Goal: Transaction & Acquisition: Purchase product/service

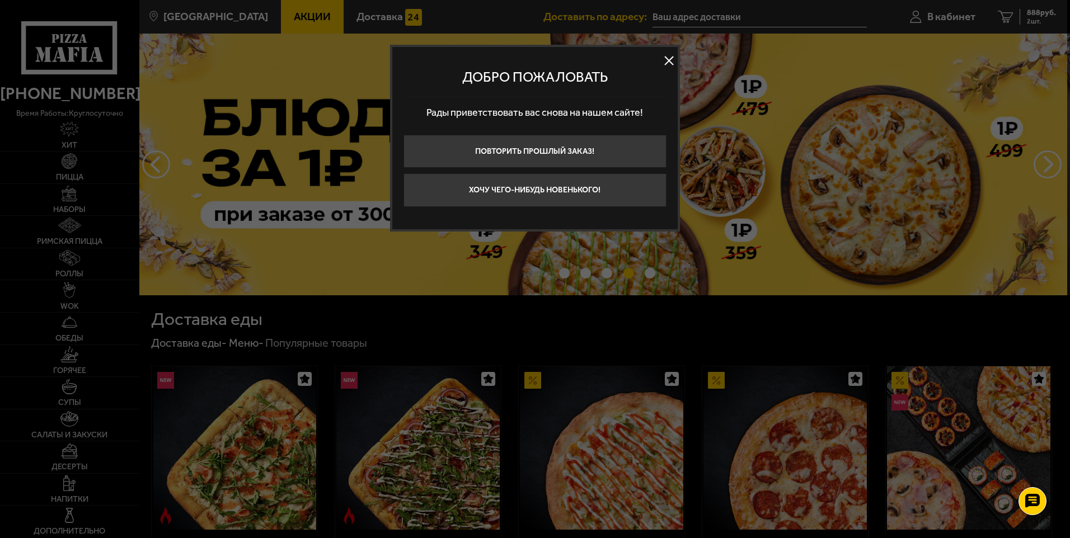
click at [671, 63] on button at bounding box center [669, 61] width 17 height 17
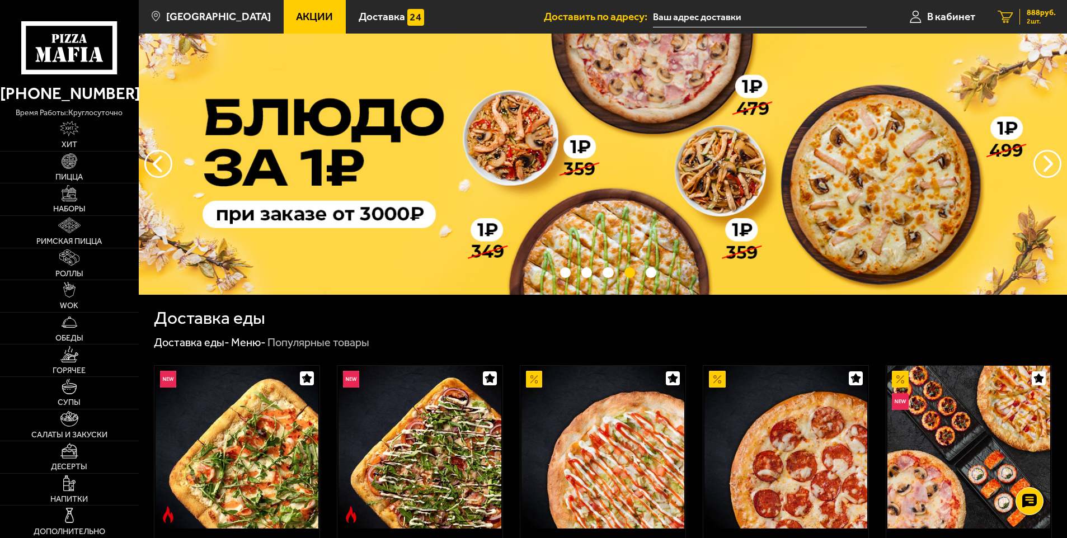
click at [1029, 21] on span "2 шт." at bounding box center [1041, 21] width 29 height 7
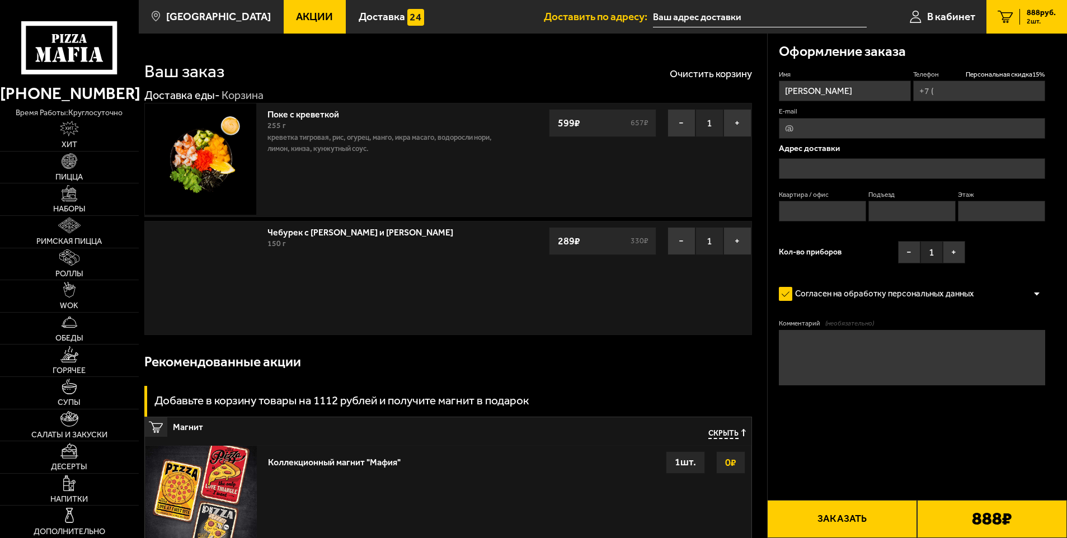
type input "[PHONE_NUMBER]"
type input "[STREET_ADDRESS]"
type input "1"
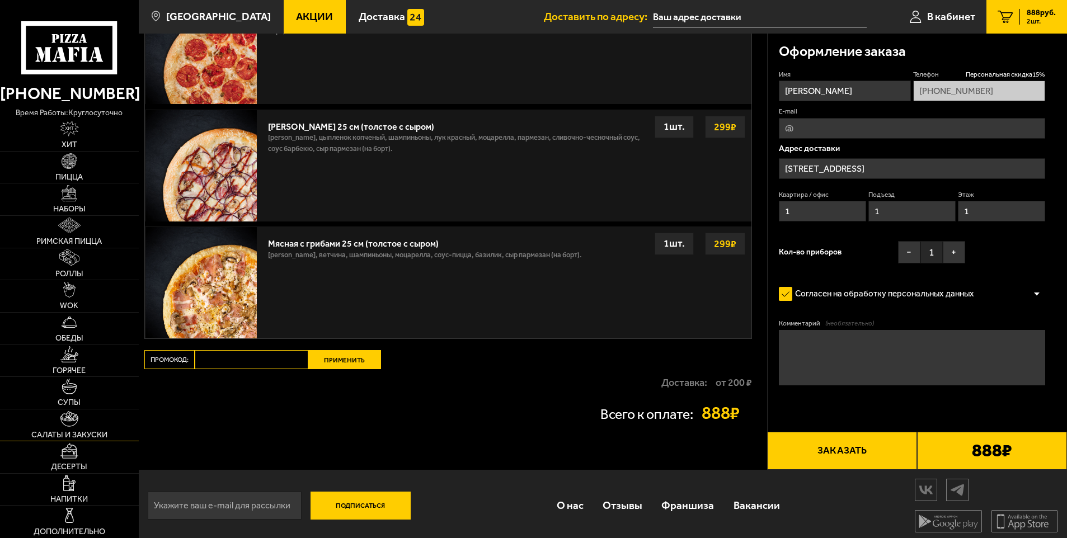
scroll to position [637, 0]
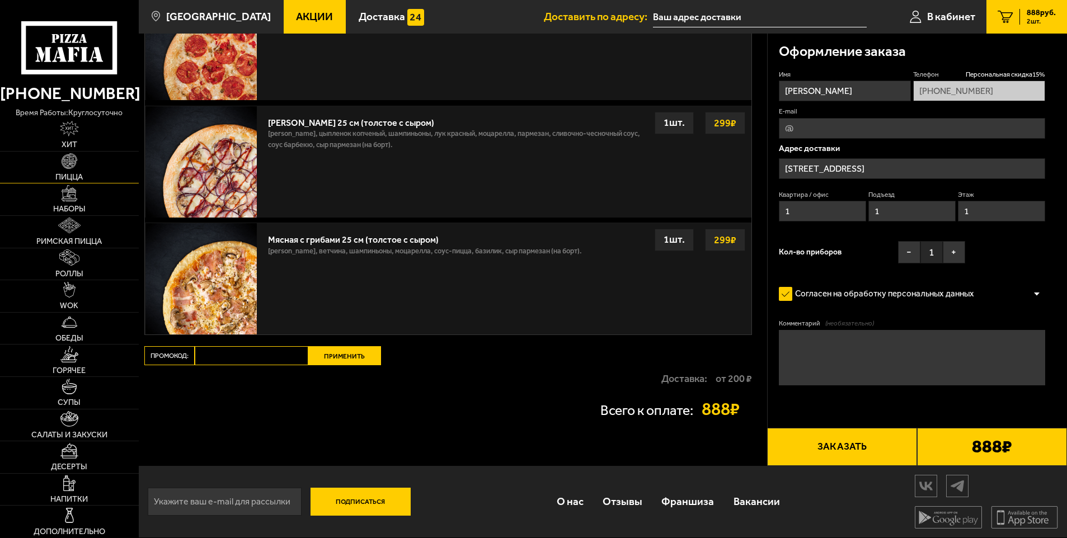
click at [74, 164] on img at bounding box center [70, 161] width 16 height 16
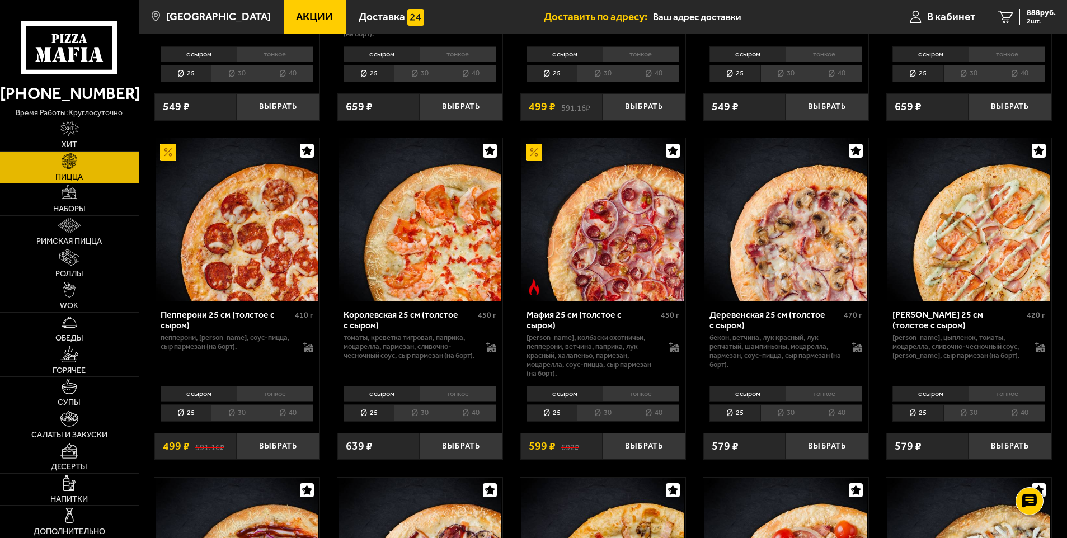
scroll to position [1119, 0]
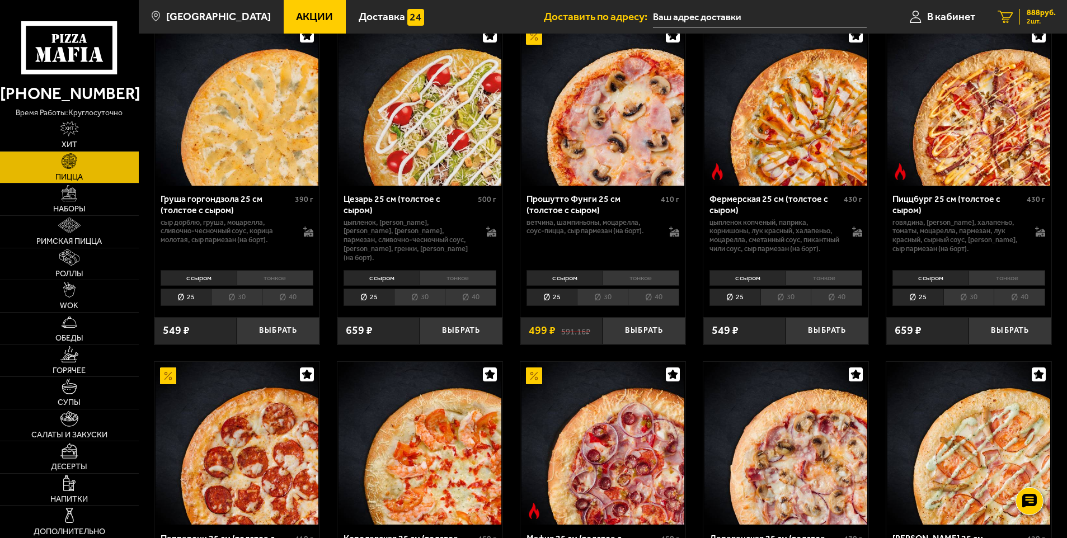
click at [1041, 16] on span "888 руб." at bounding box center [1041, 13] width 29 height 8
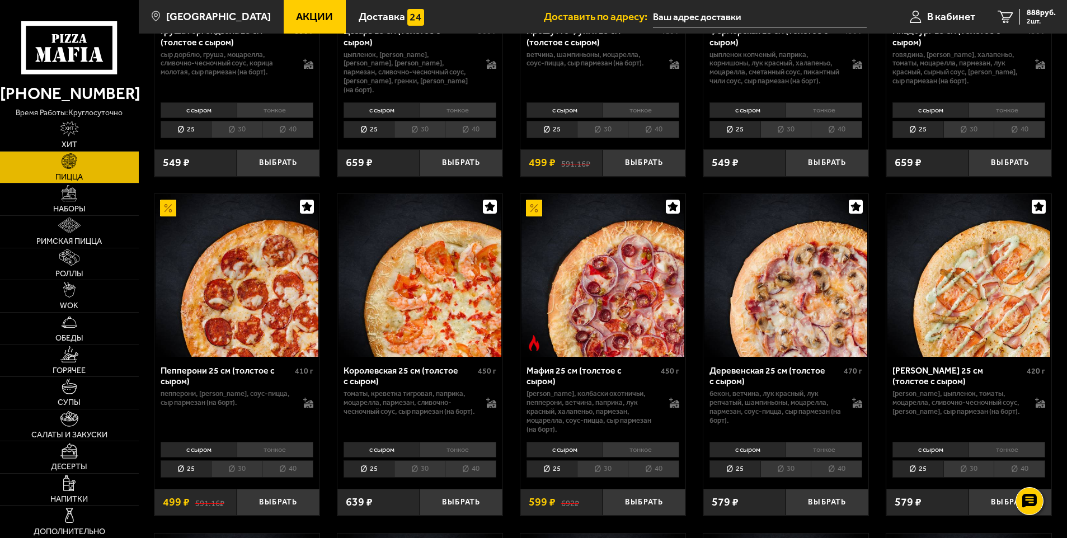
scroll to position [1455, 0]
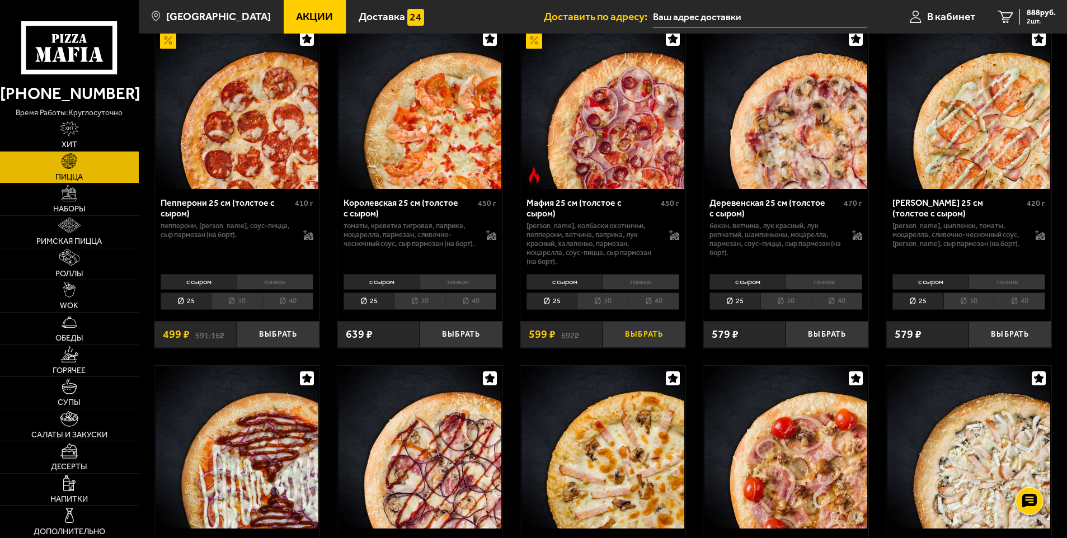
click at [651, 340] on button "Выбрать" at bounding box center [644, 334] width 83 height 27
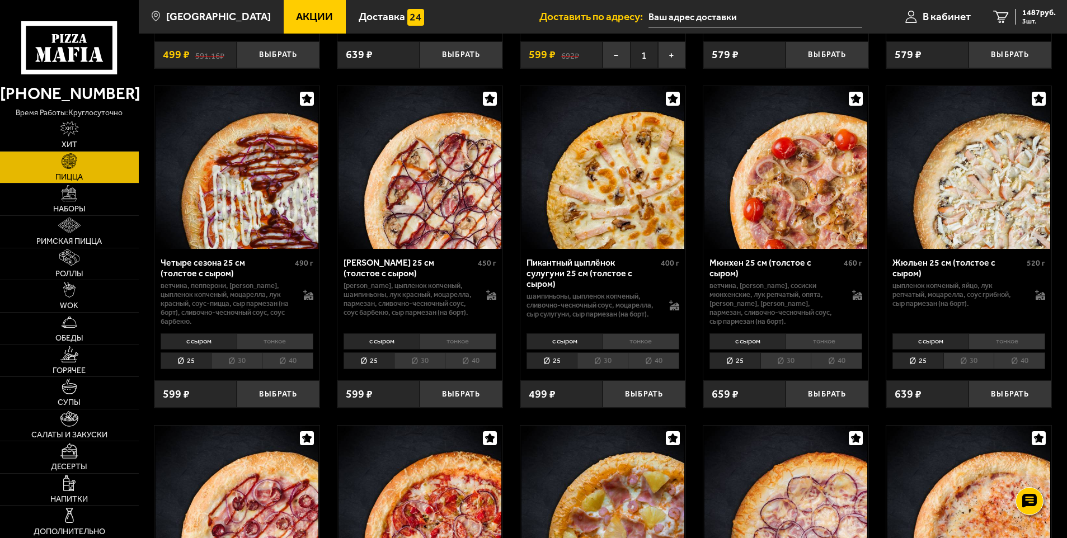
scroll to position [1679, 0]
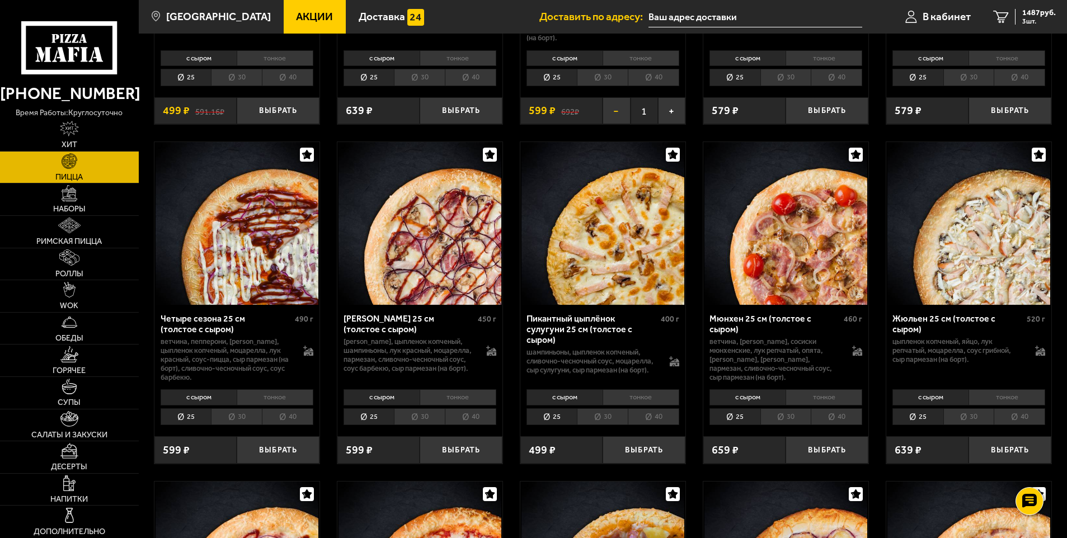
click at [618, 113] on button "−" at bounding box center [616, 110] width 27 height 27
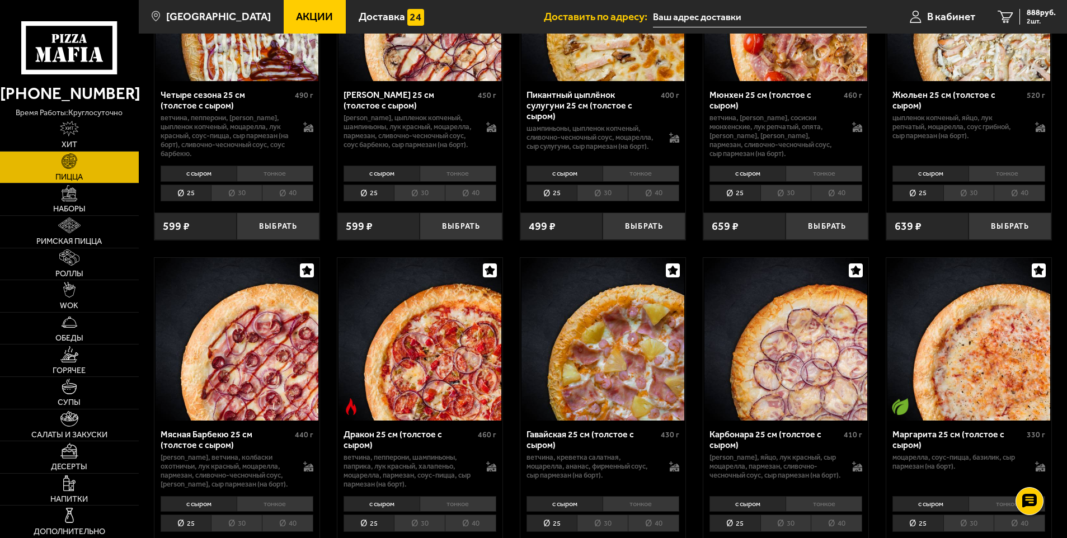
scroll to position [1847, 0]
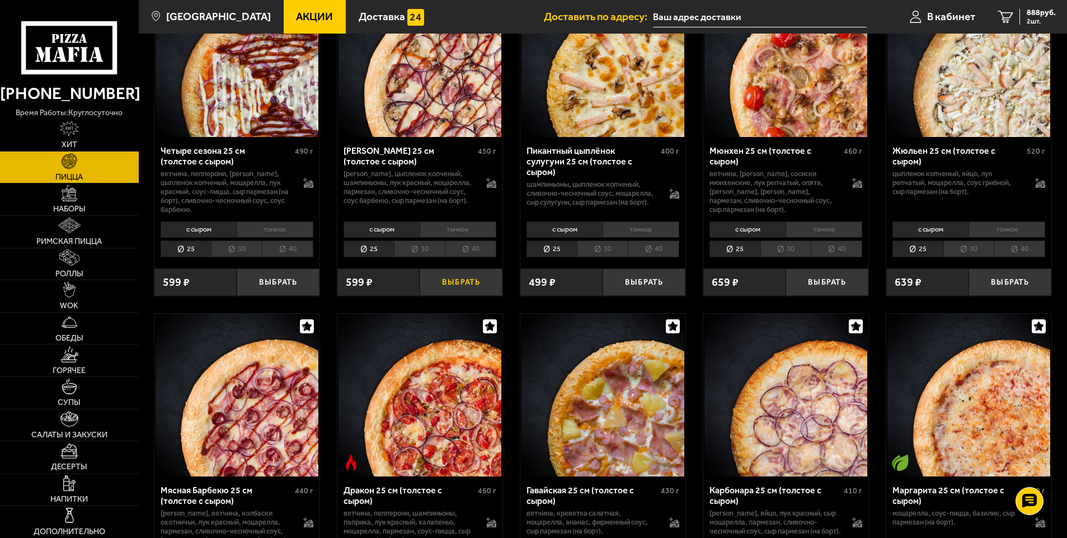
click at [461, 292] on button "Выбрать" at bounding box center [461, 282] width 83 height 27
click at [1034, 16] on span "1397 руб." at bounding box center [1040, 13] width 34 height 8
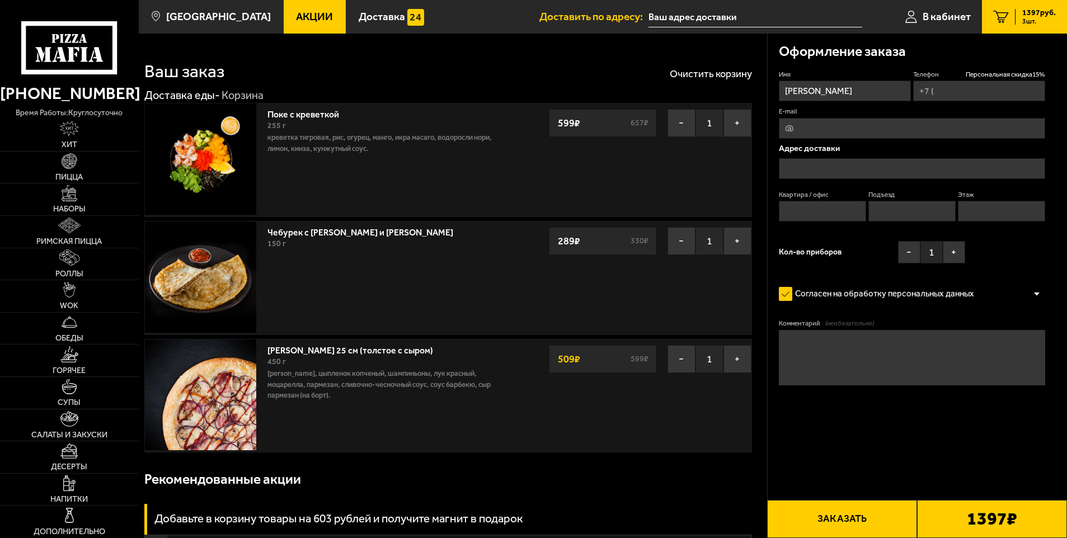
type input "[PHONE_NUMBER]"
type input "[STREET_ADDRESS]"
type input "1"
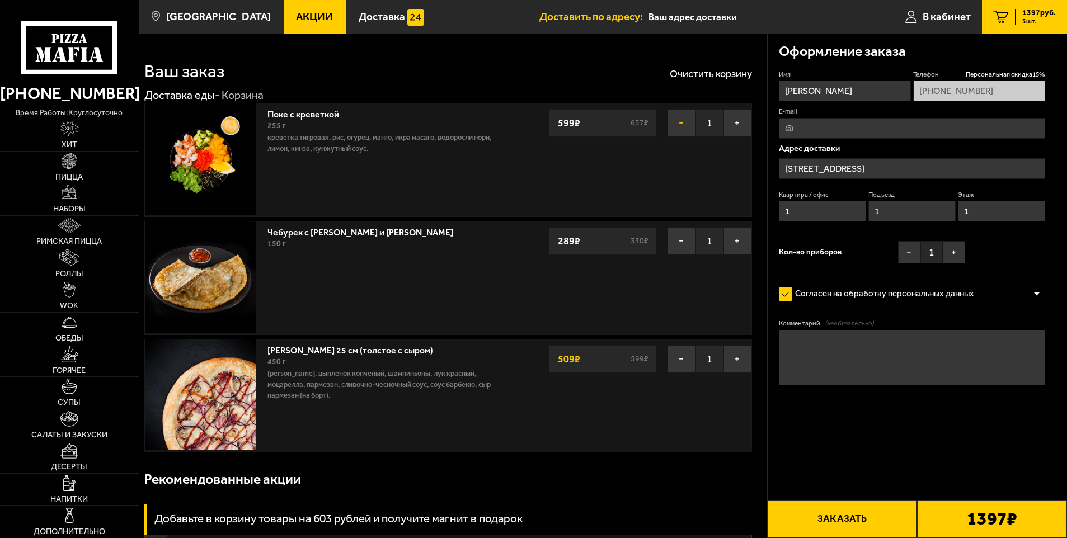
click at [680, 124] on button "−" at bounding box center [682, 123] width 28 height 28
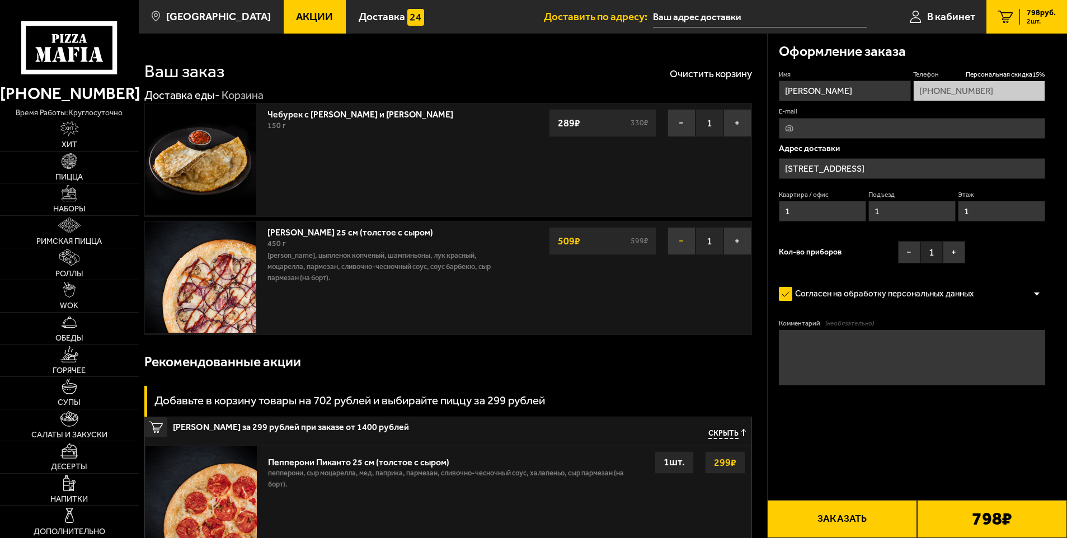
click at [677, 242] on button "−" at bounding box center [682, 241] width 28 height 28
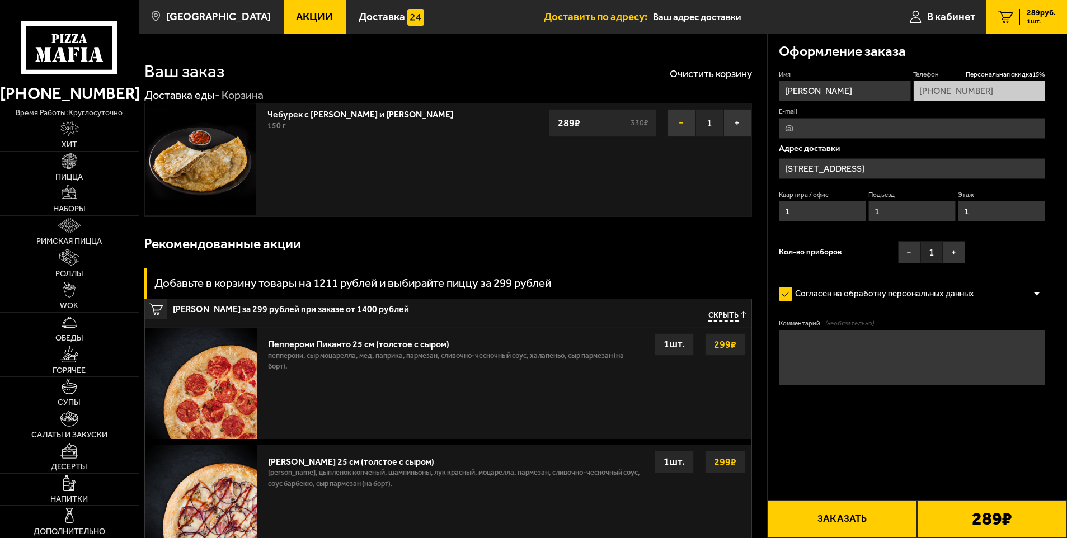
click at [680, 125] on button "−" at bounding box center [682, 123] width 28 height 28
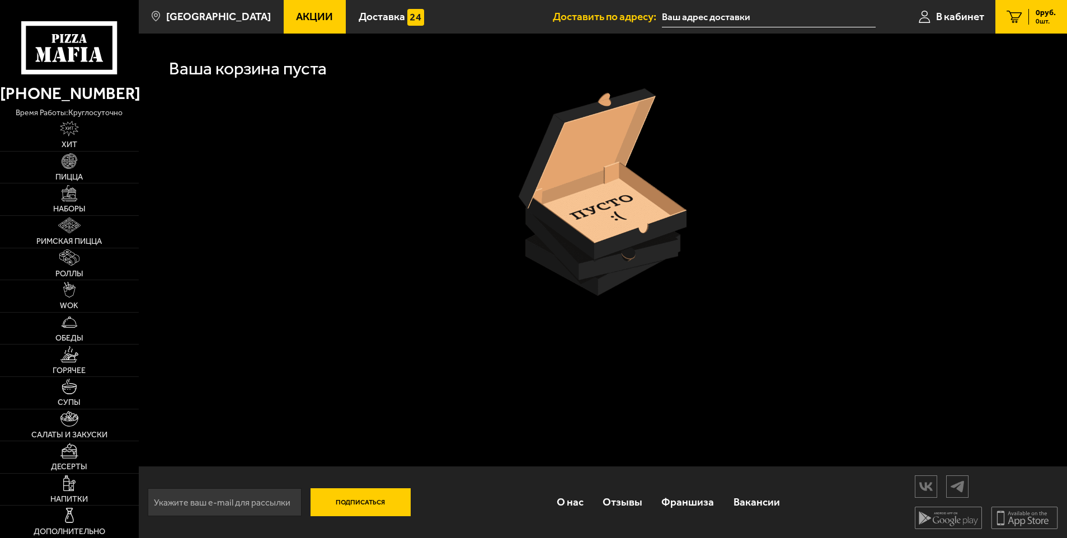
scroll to position [1, 0]
click at [74, 158] on img at bounding box center [70, 161] width 16 height 16
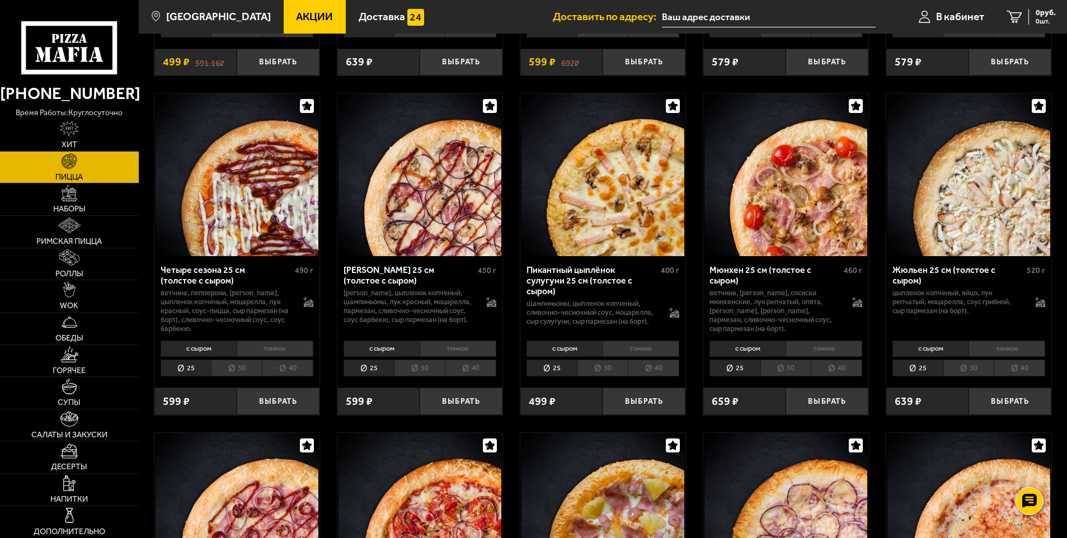
scroll to position [1735, 0]
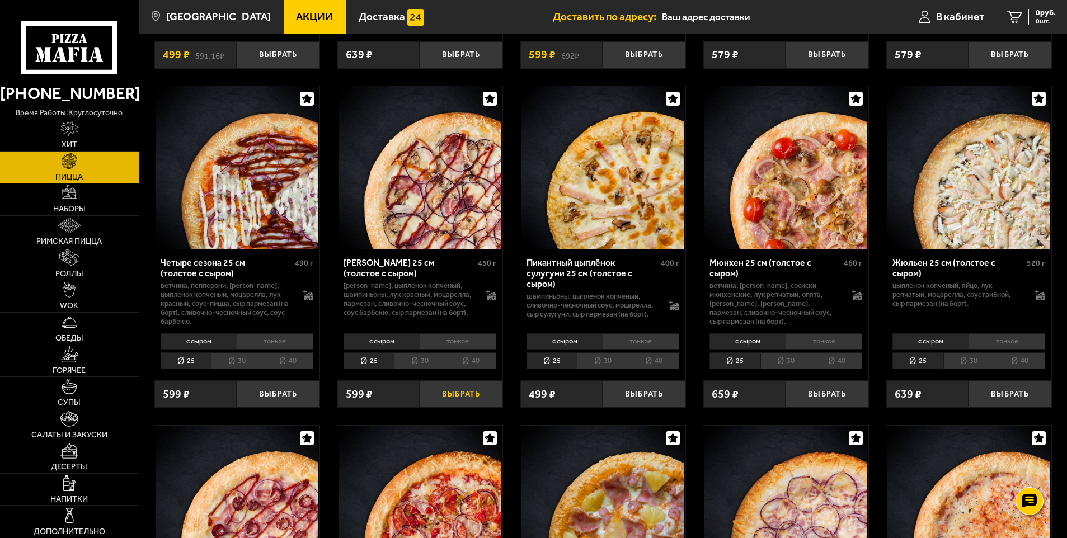
click at [468, 397] on button "Выбрать" at bounding box center [461, 394] width 83 height 27
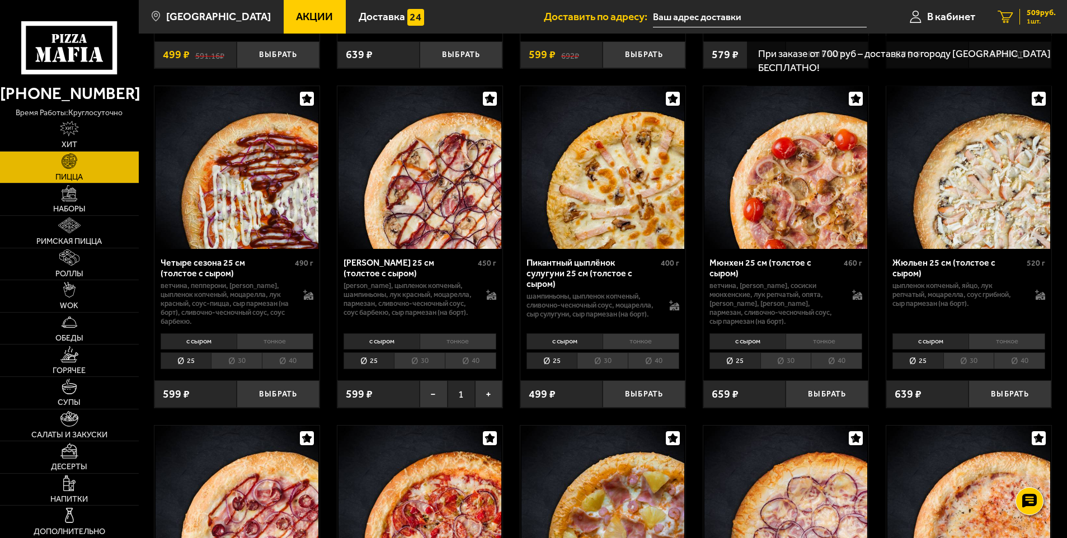
click at [1043, 17] on div "509 руб. 1 шт." at bounding box center [1038, 17] width 36 height 16
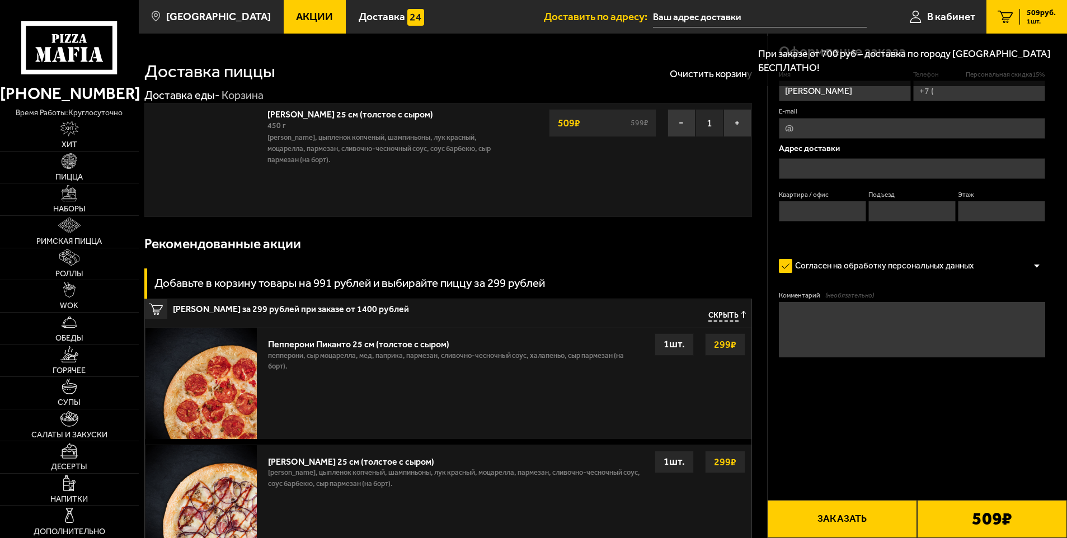
type input "[PHONE_NUMBER]"
type input "[STREET_ADDRESS]"
type input "1"
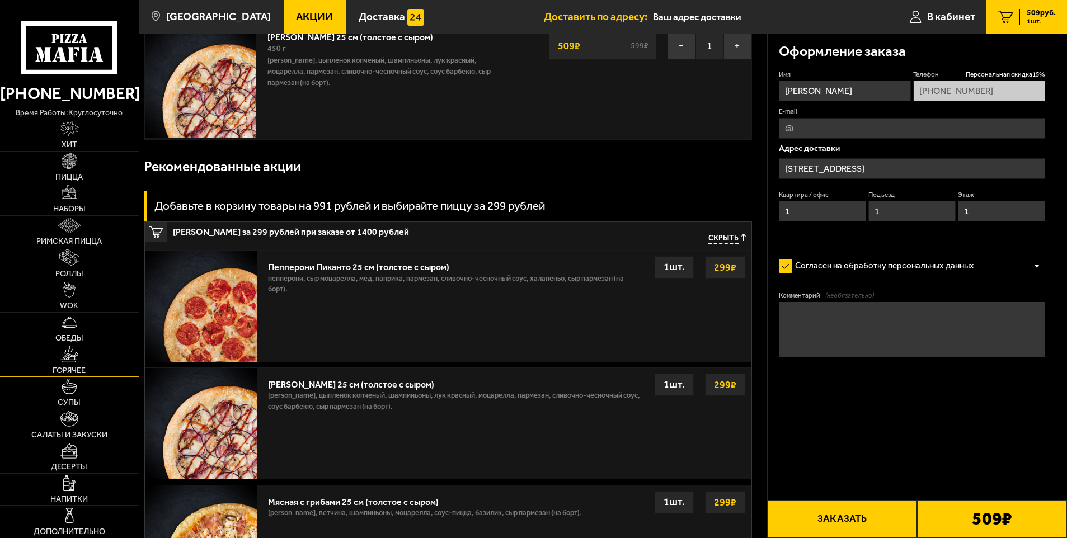
scroll to position [112, 0]
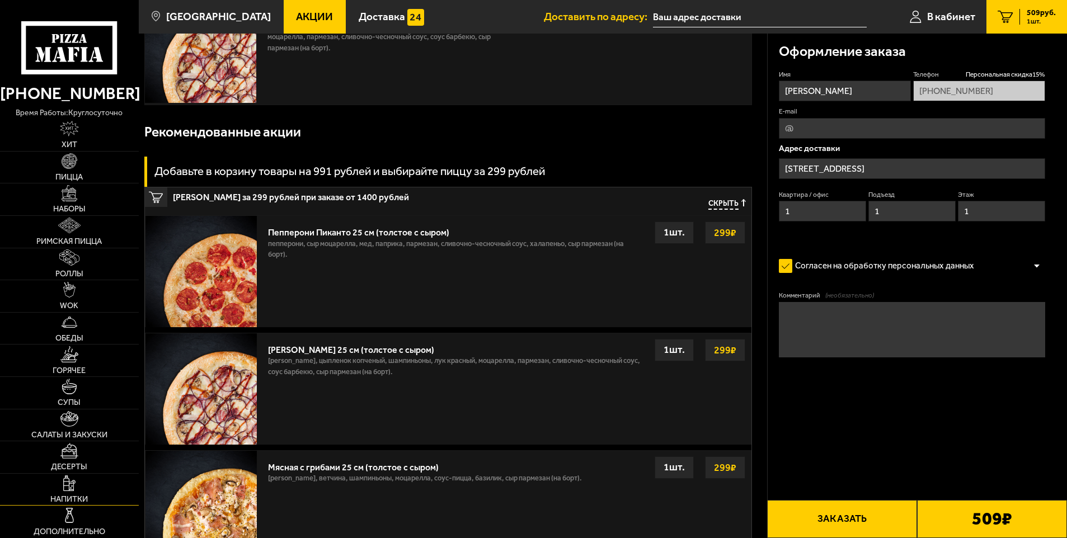
click at [65, 481] on img at bounding box center [69, 484] width 12 height 16
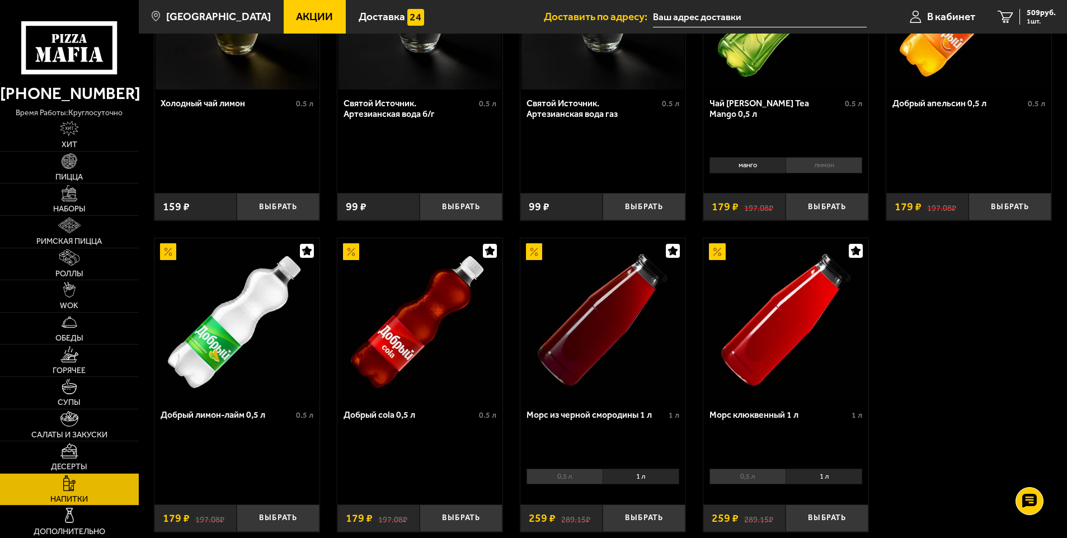
scroll to position [560, 0]
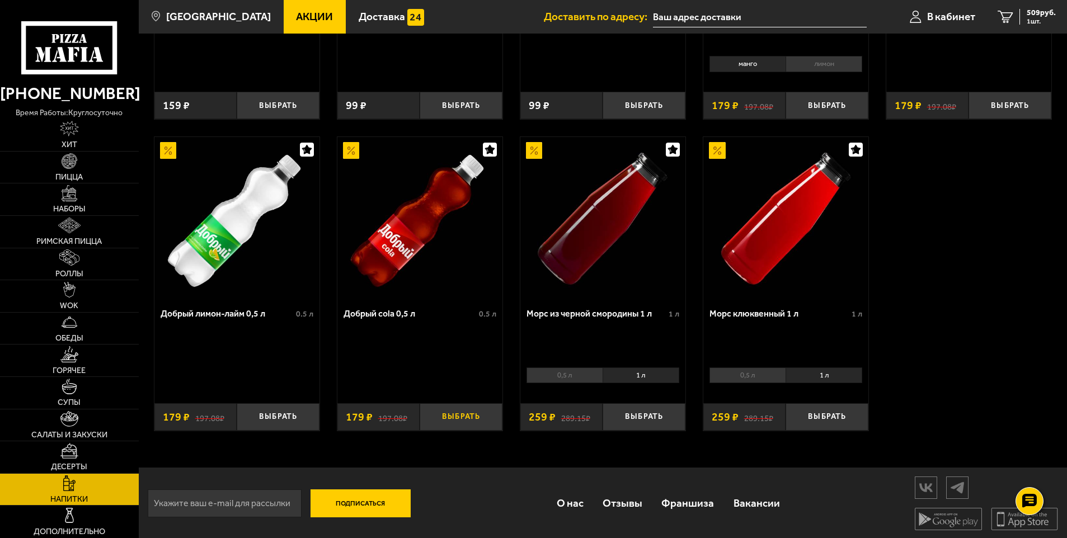
click at [452, 419] on button "Выбрать" at bounding box center [461, 417] width 83 height 27
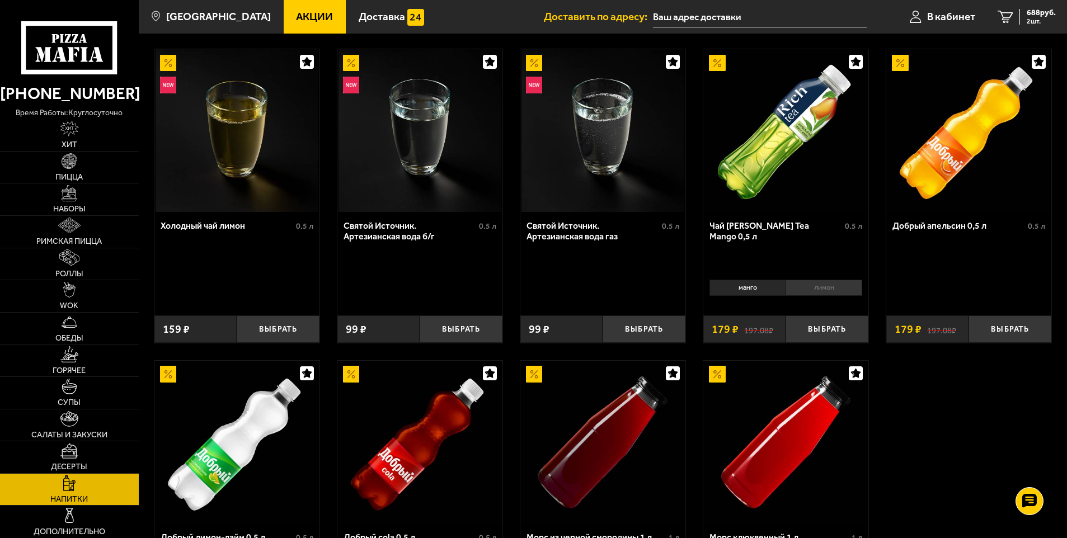
scroll to position [504, 0]
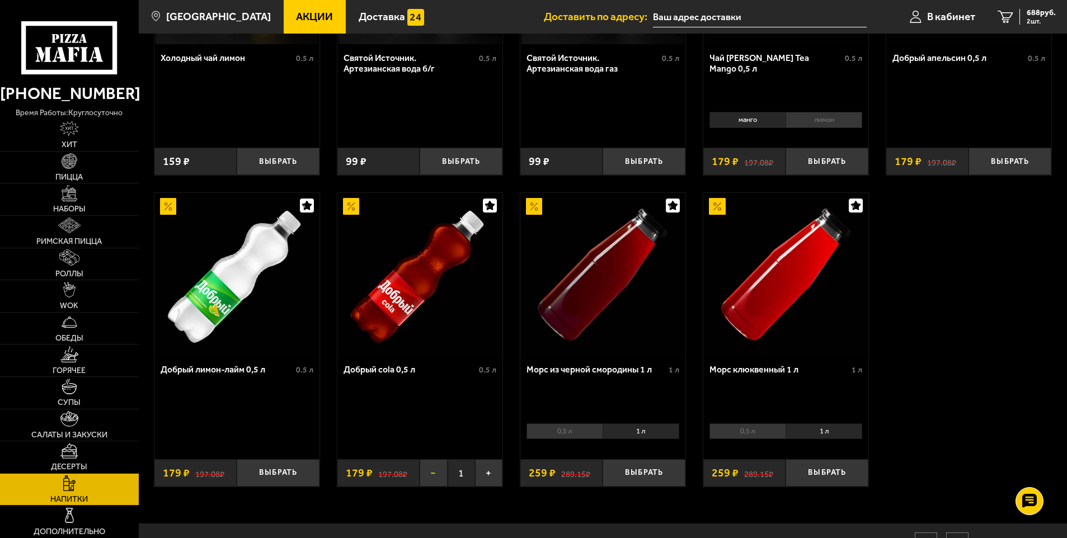
click at [437, 477] on button "−" at bounding box center [433, 473] width 27 height 27
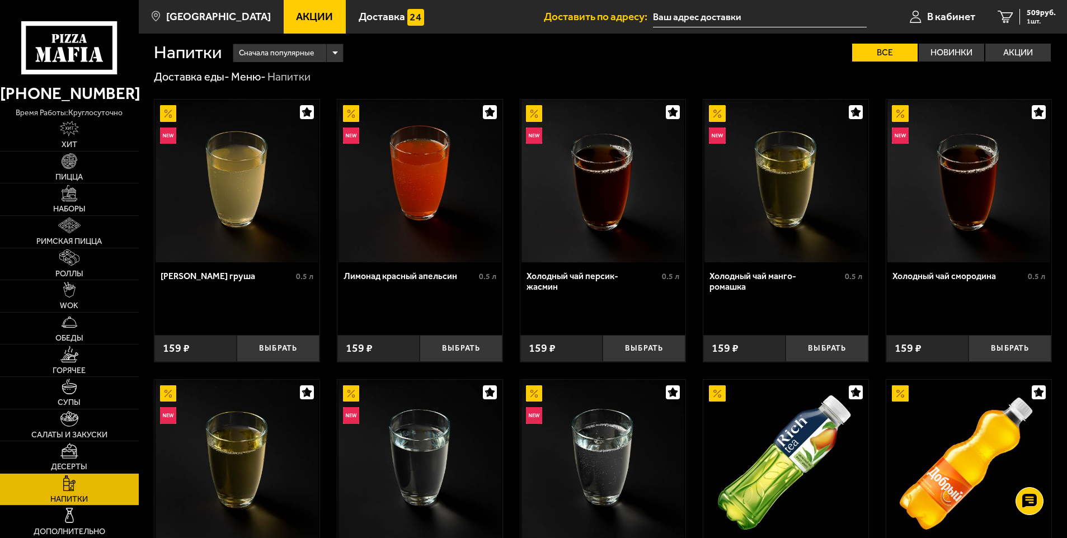
scroll to position [0, 0]
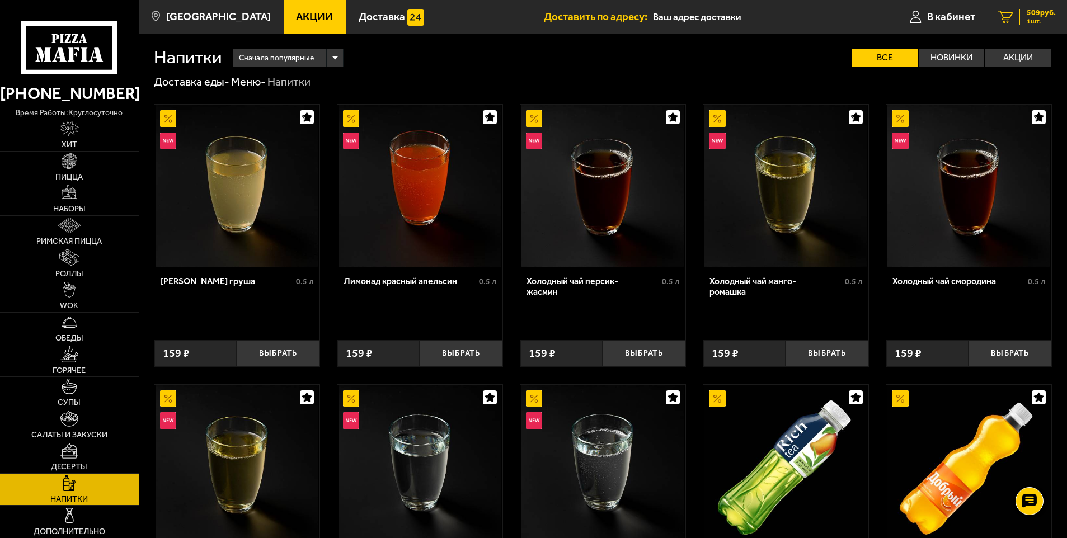
click at [1037, 11] on span "509 руб." at bounding box center [1041, 13] width 29 height 8
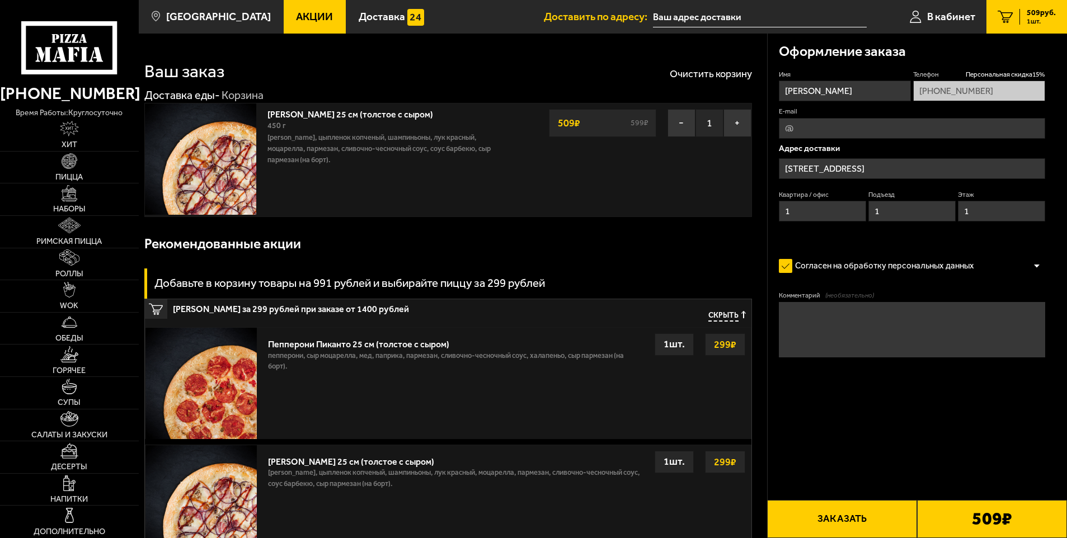
click at [344, 115] on link "[PERSON_NAME] 25 см (толстое с сыром)" at bounding box center [356, 113] width 177 height 14
click at [198, 161] on img at bounding box center [200, 159] width 111 height 111
click at [70, 170] on link "Пицца" at bounding box center [69, 168] width 139 height 32
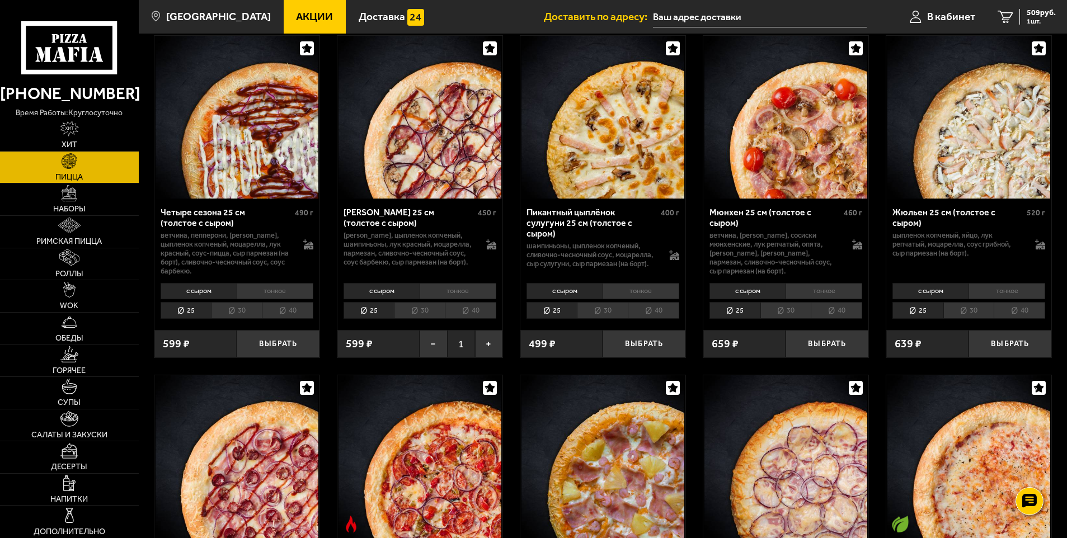
scroll to position [1791, 0]
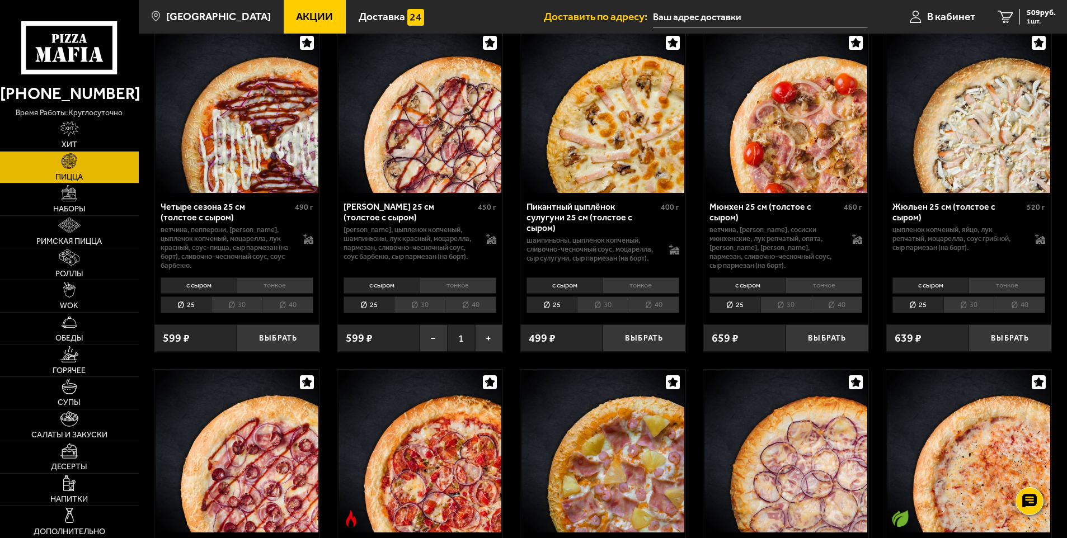
click at [419, 310] on li "30" at bounding box center [419, 305] width 51 height 17
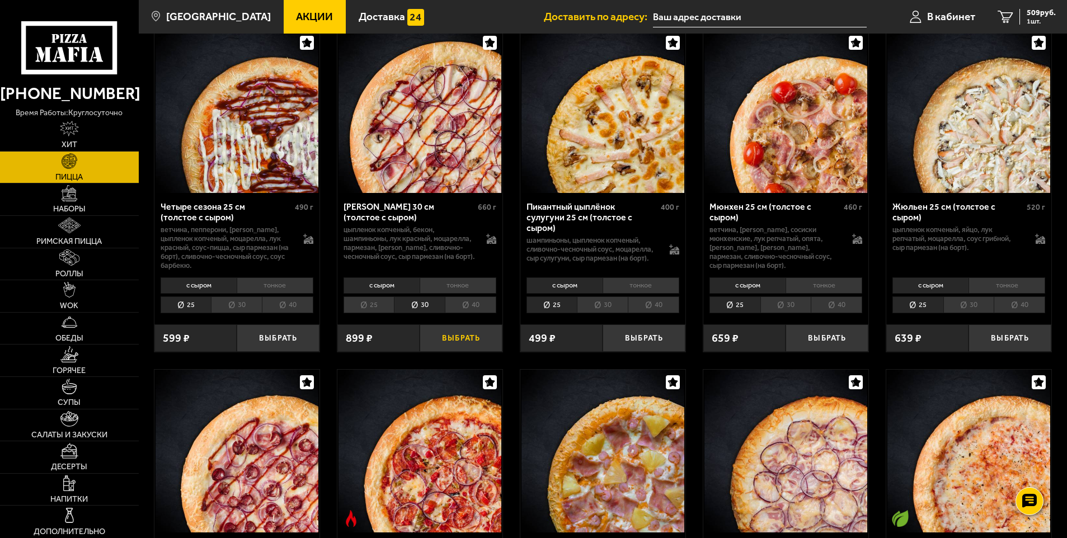
click at [469, 344] on button "Выбрать" at bounding box center [461, 338] width 83 height 27
click at [1043, 13] on span "1273 руб." at bounding box center [1040, 13] width 34 height 8
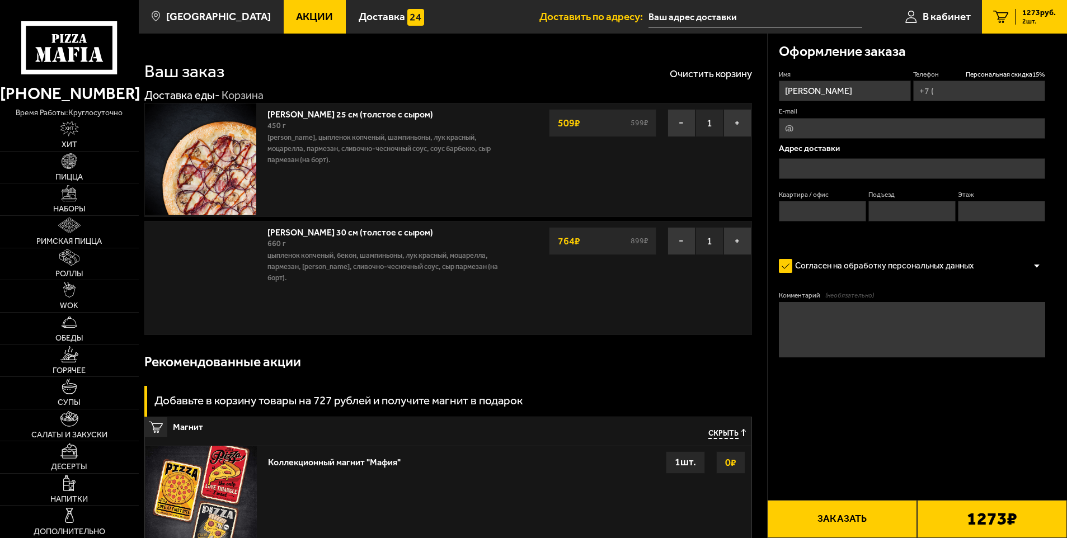
type input "[PHONE_NUMBER]"
type input "[STREET_ADDRESS]"
type input "1"
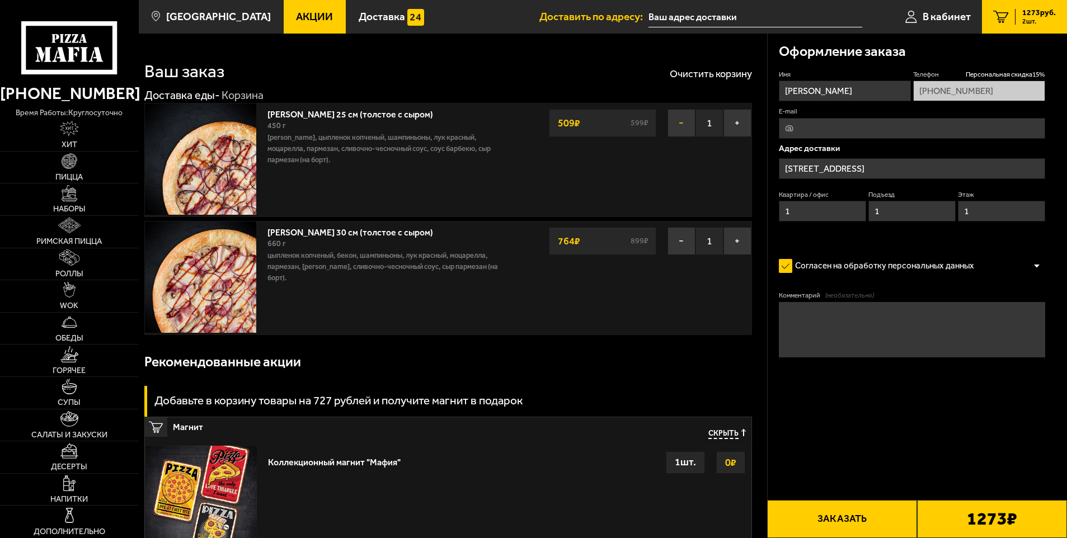
click at [682, 125] on button "−" at bounding box center [682, 123] width 28 height 28
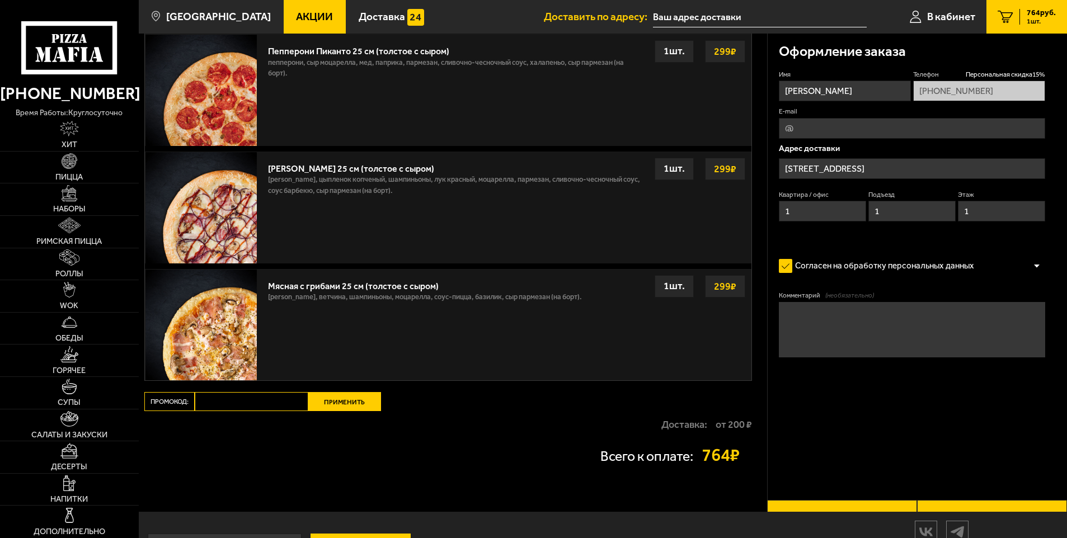
scroll to position [341, 0]
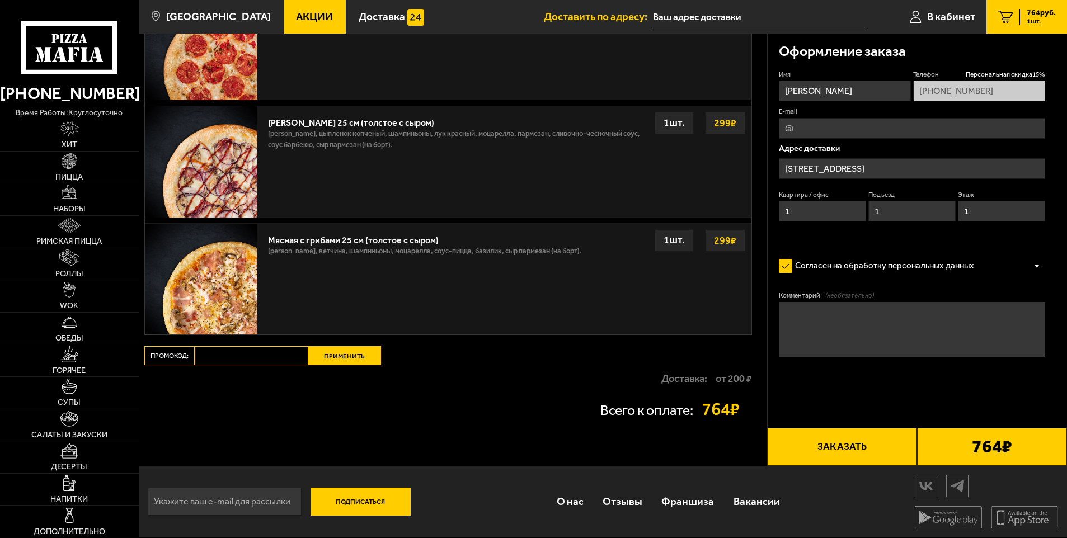
click at [842, 453] on button "Заказать" at bounding box center [842, 447] width 150 height 38
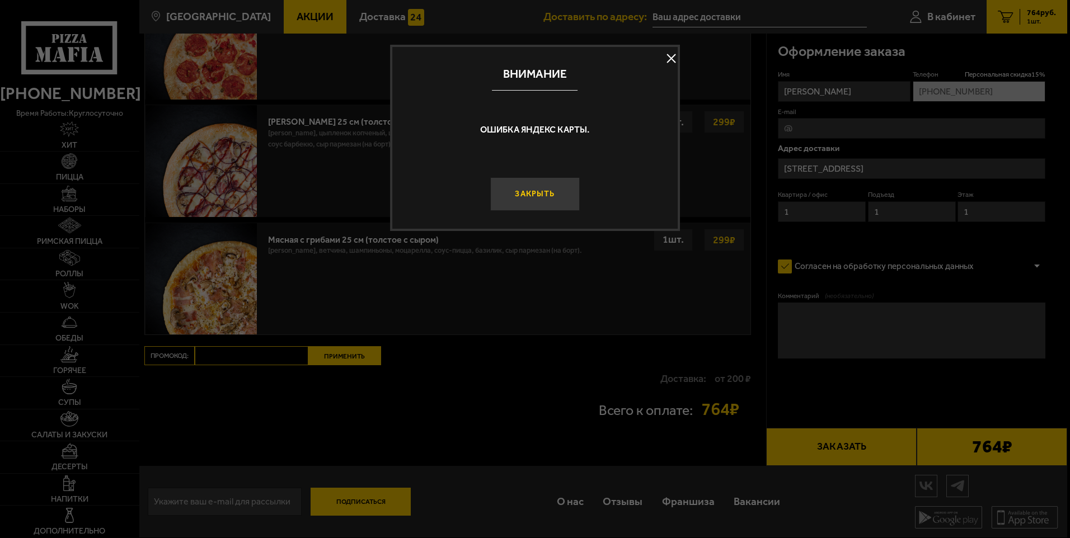
click at [544, 196] on button "Закрыть" at bounding box center [534, 194] width 89 height 34
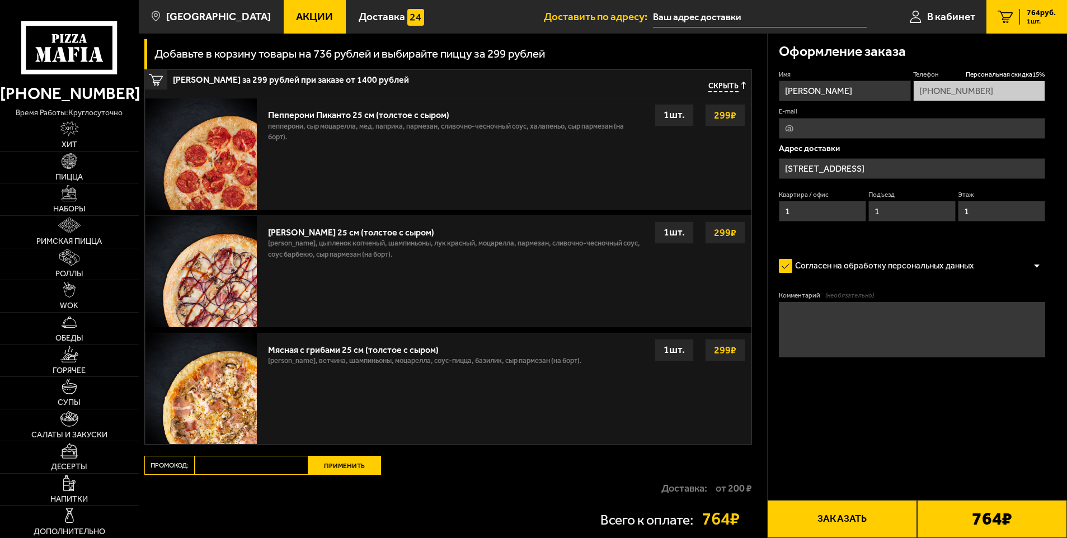
scroll to position [229, 0]
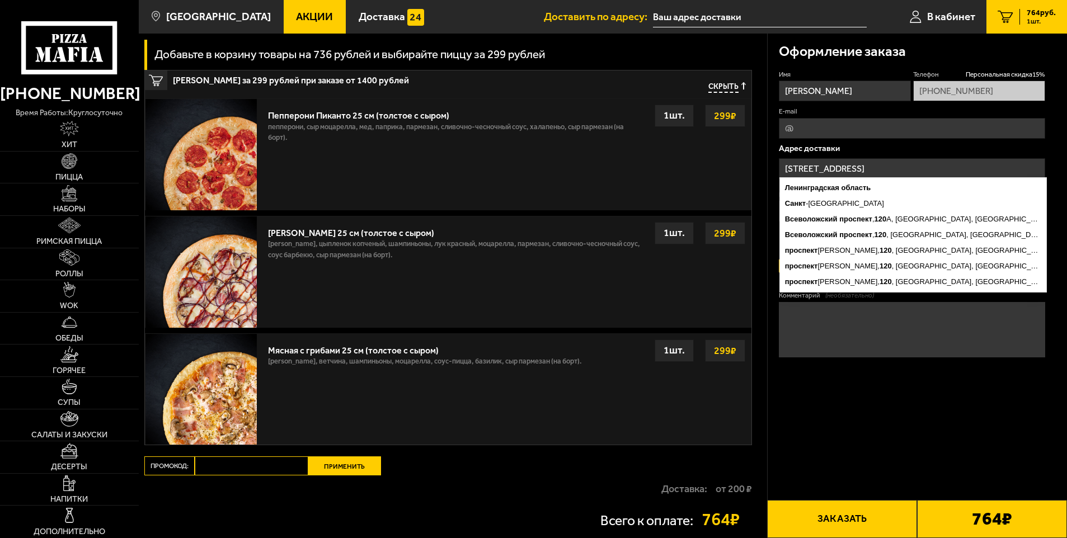
click at [973, 168] on input "[STREET_ADDRESS]" at bounding box center [912, 168] width 267 height 21
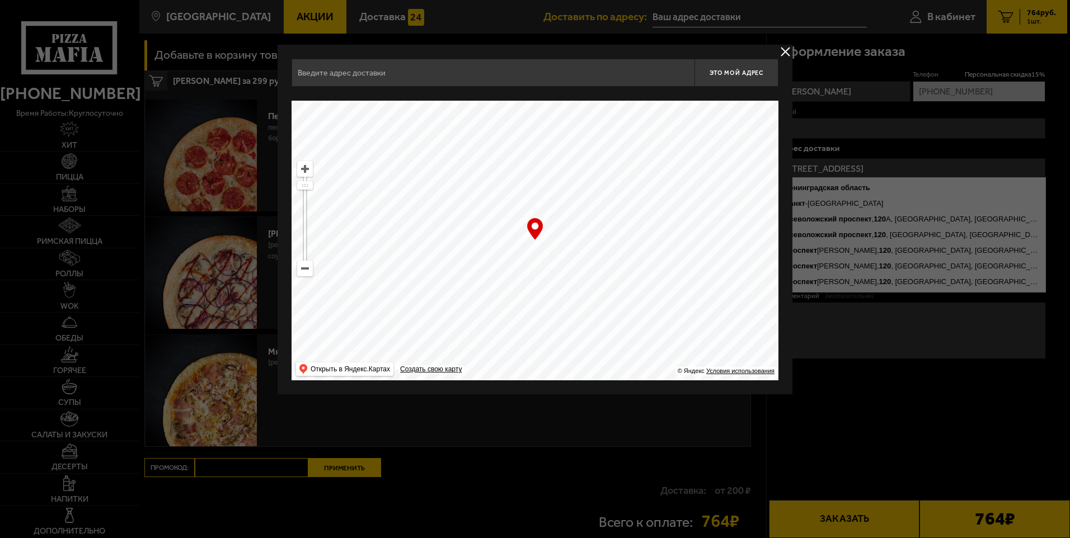
type input "[STREET_ADDRESS]"
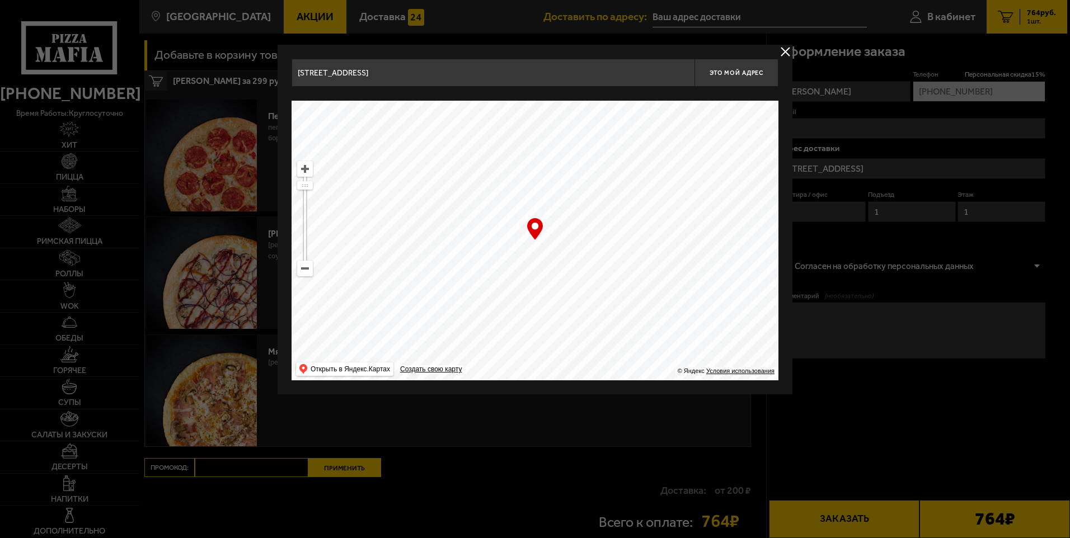
click at [963, 166] on div at bounding box center [535, 269] width 1070 height 538
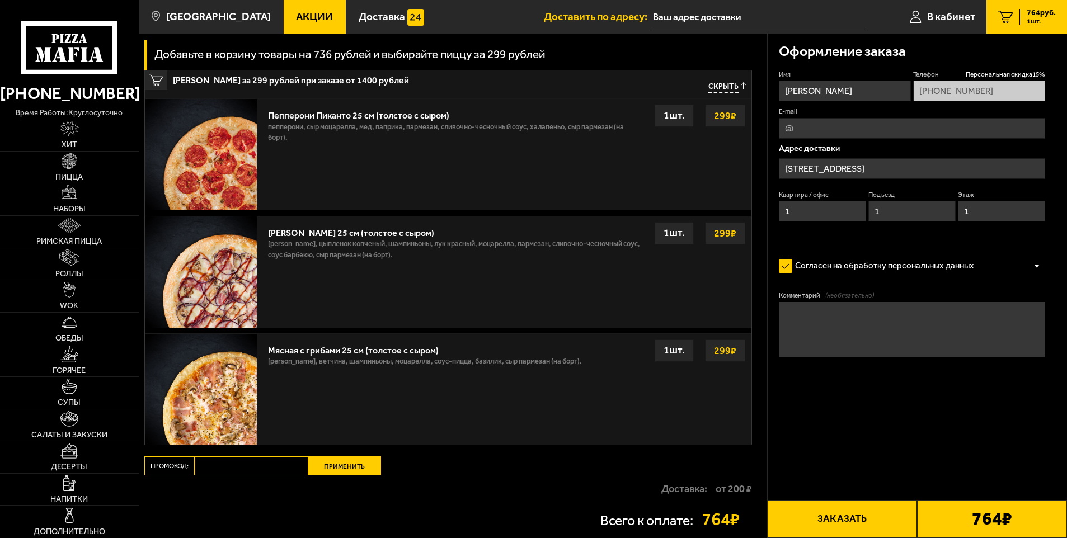
click at [844, 517] on button "Заказать" at bounding box center [842, 519] width 150 height 38
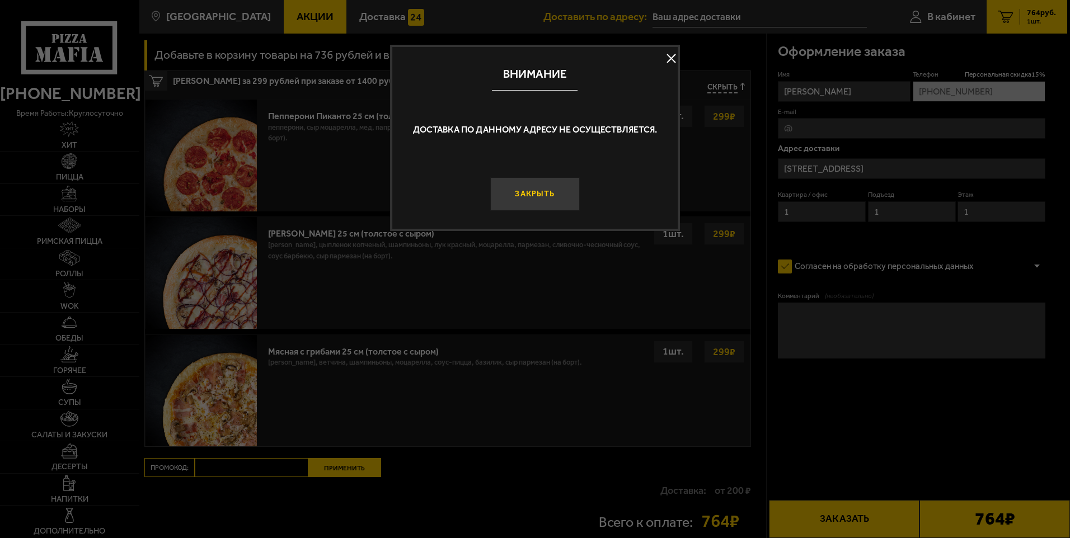
click at [550, 196] on button "Закрыть" at bounding box center [534, 194] width 89 height 34
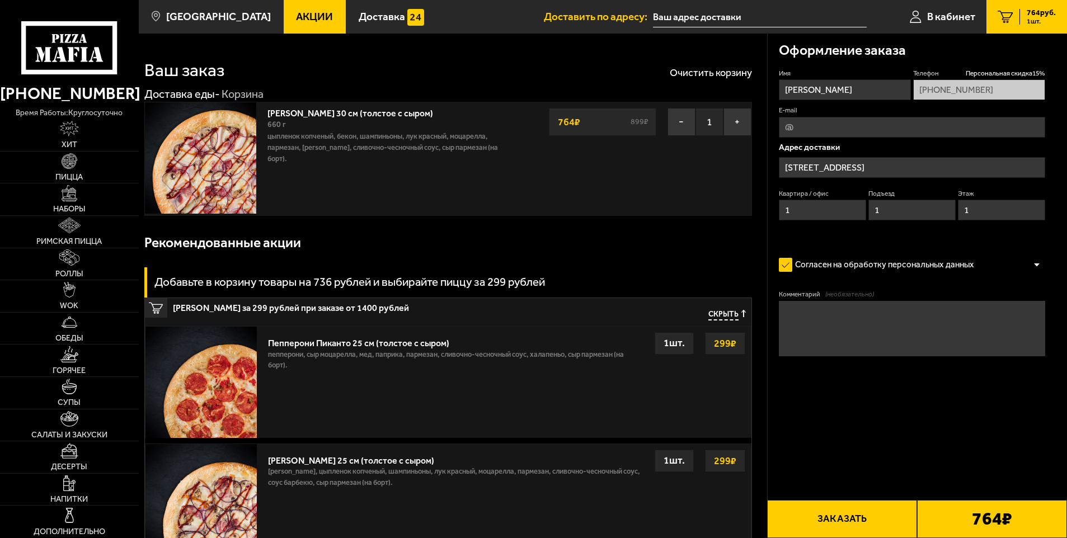
scroll to position [0, 0]
